Goal: Task Accomplishment & Management: Use online tool/utility

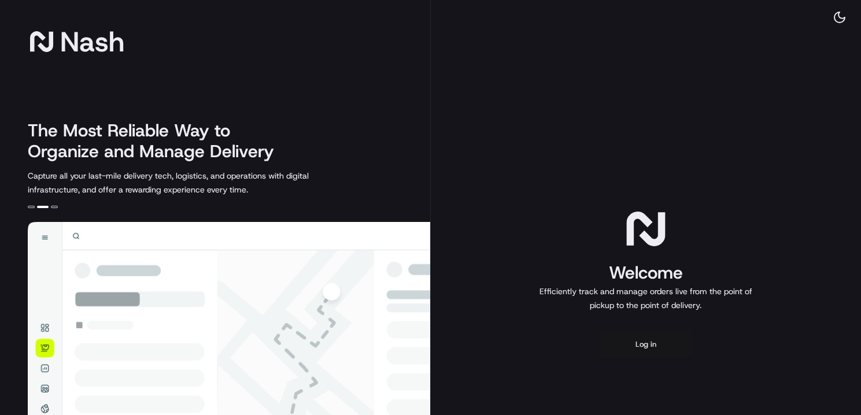
click at [653, 340] on button "Log in" at bounding box center [646, 345] width 93 height 28
